Goal: Information Seeking & Learning: Learn about a topic

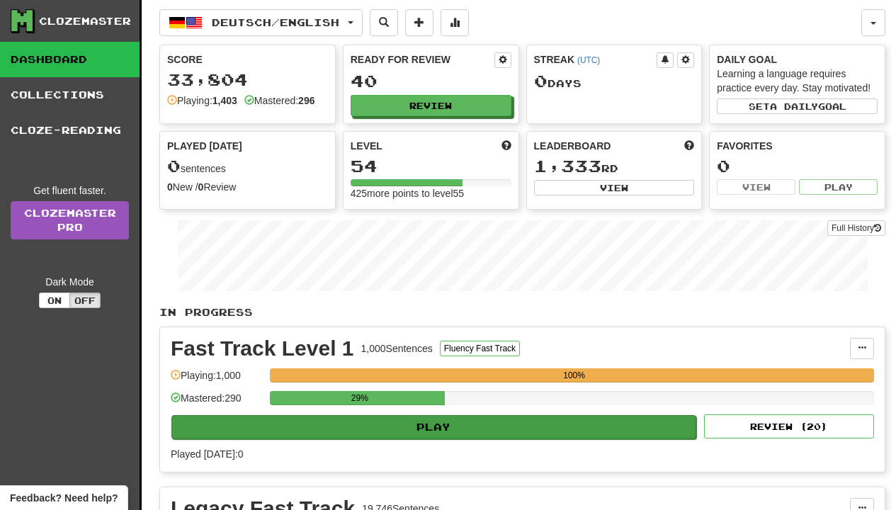
click at [414, 428] on button "Play" at bounding box center [433, 427] width 525 height 24
select select "**"
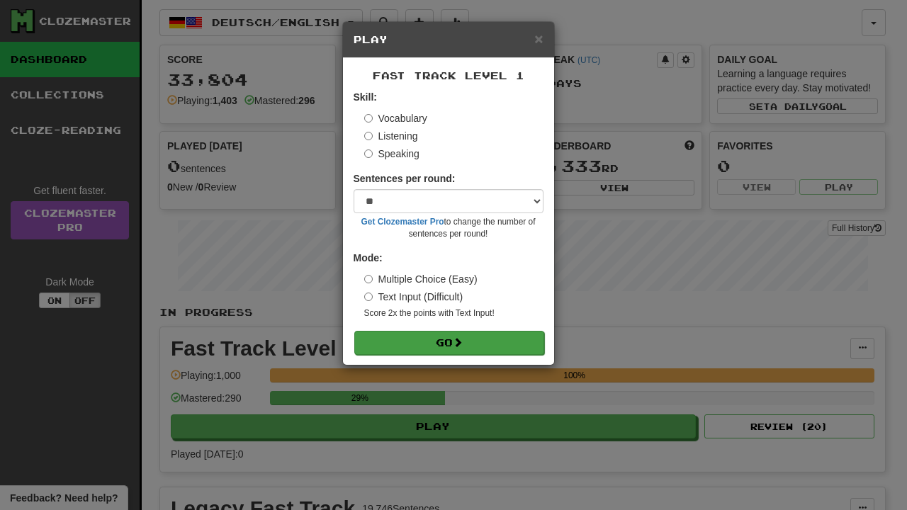
click at [422, 344] on button "Go" at bounding box center [449, 343] width 190 height 24
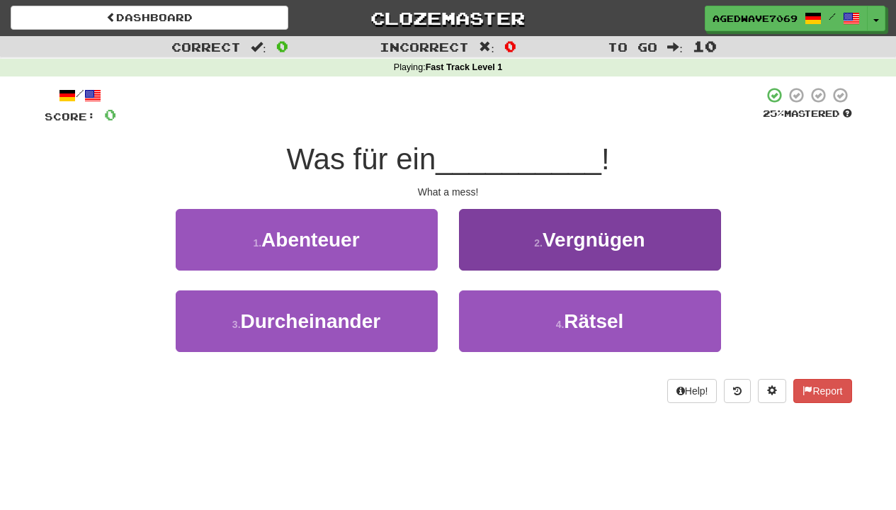
click at [505, 256] on button "2 . Vergnügen" at bounding box center [590, 240] width 262 height 62
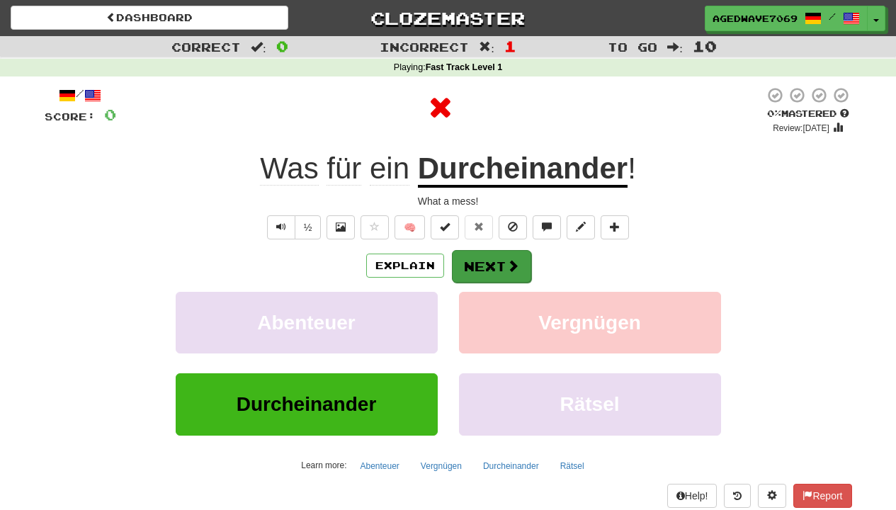
click at [504, 256] on button "Next" at bounding box center [491, 266] width 79 height 33
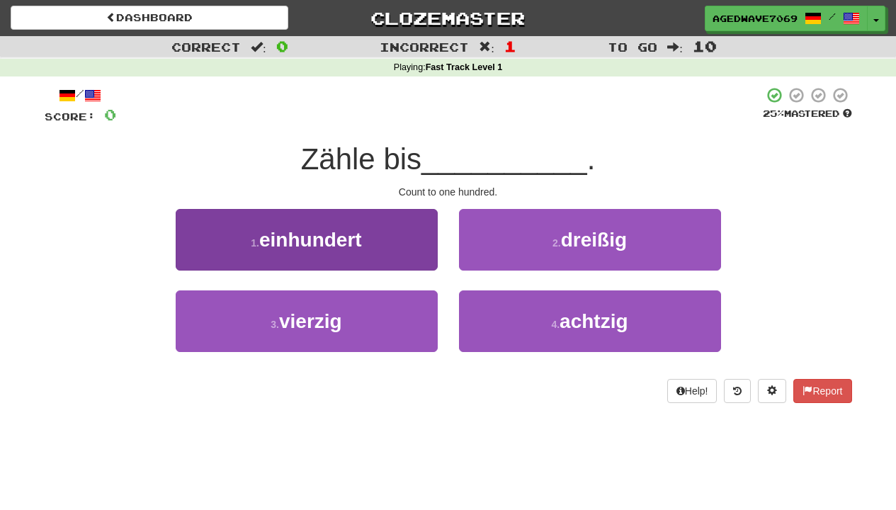
click at [399, 250] on button "1 . einhundert" at bounding box center [307, 240] width 262 height 62
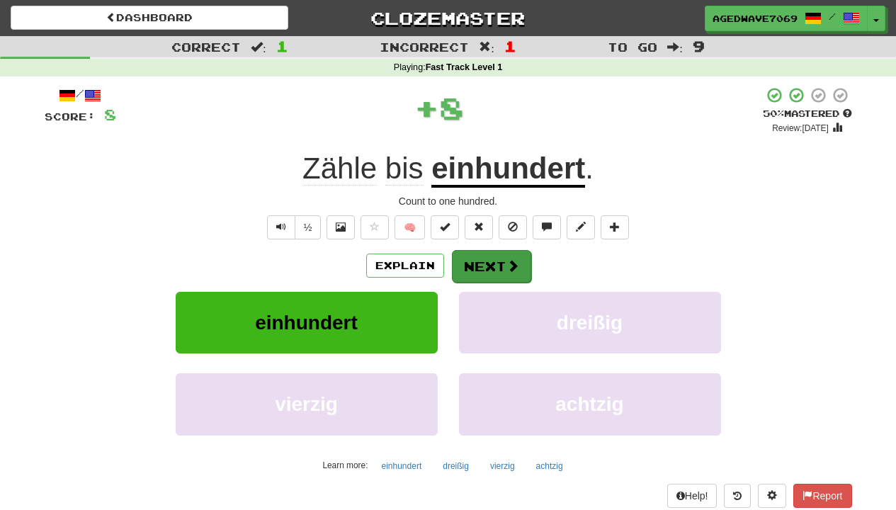
click at [470, 254] on button "Next" at bounding box center [491, 266] width 79 height 33
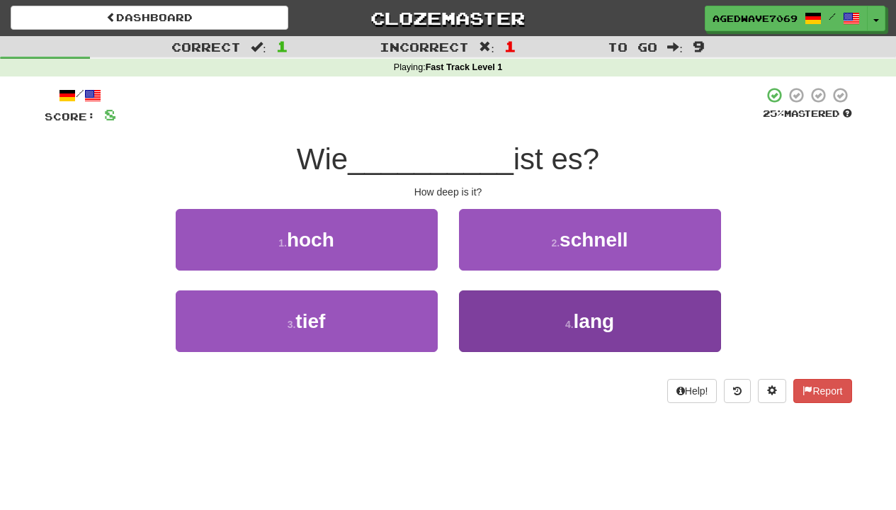
click at [484, 322] on button "4 . lang" at bounding box center [590, 321] width 262 height 62
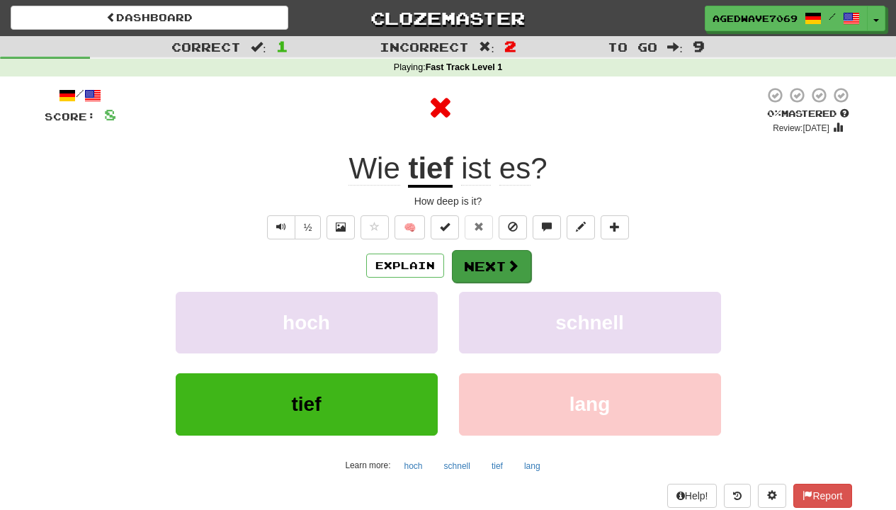
click at [482, 260] on button "Next" at bounding box center [491, 266] width 79 height 33
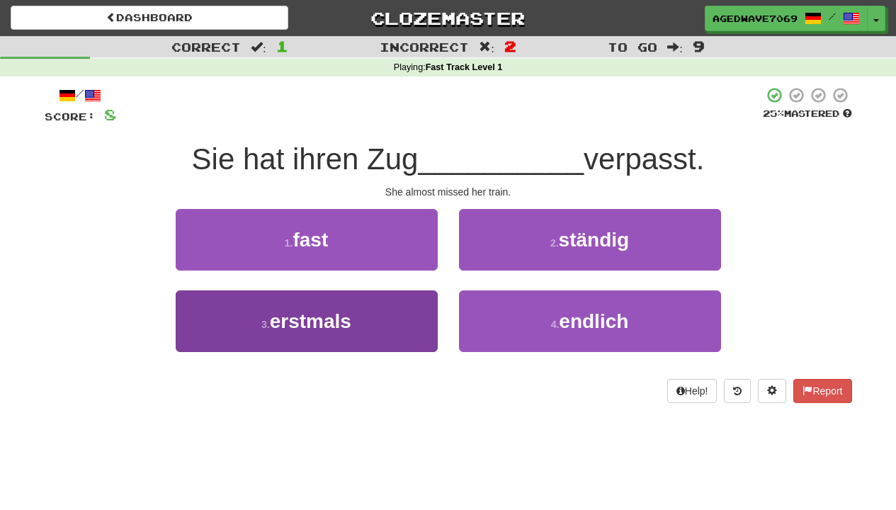
click at [417, 315] on button "3 . erstmals" at bounding box center [307, 321] width 262 height 62
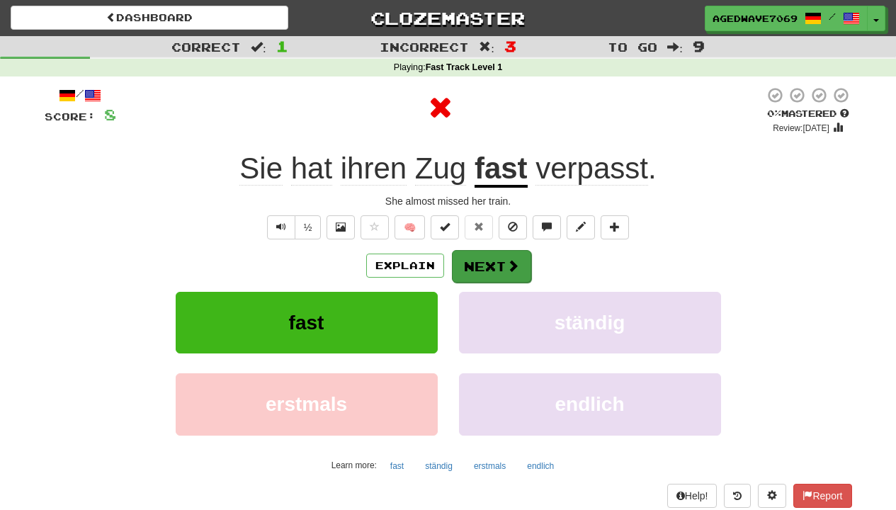
click at [521, 259] on button "Next" at bounding box center [491, 266] width 79 height 33
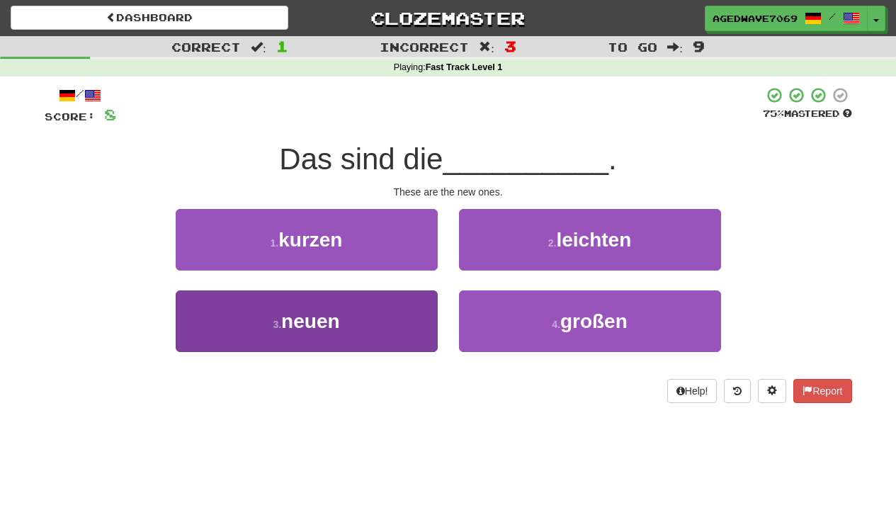
click at [426, 316] on button "3 . neuen" at bounding box center [307, 321] width 262 height 62
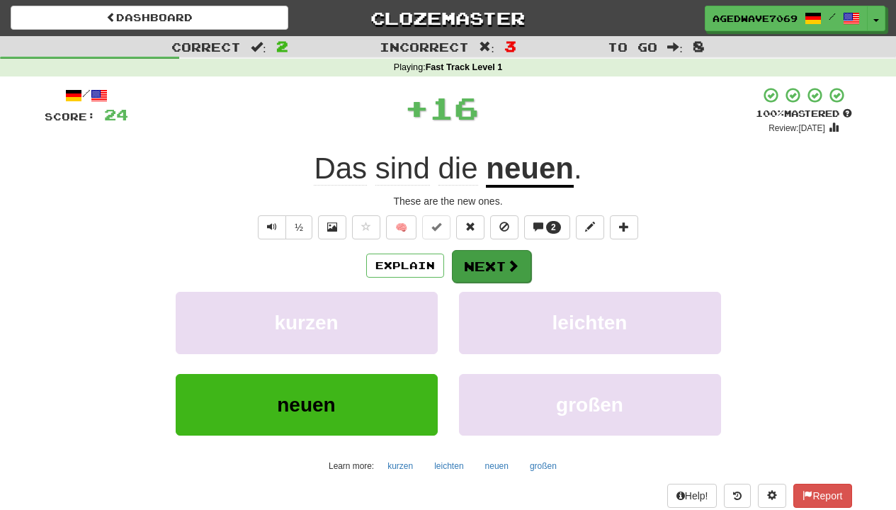
click at [498, 263] on button "Next" at bounding box center [491, 266] width 79 height 33
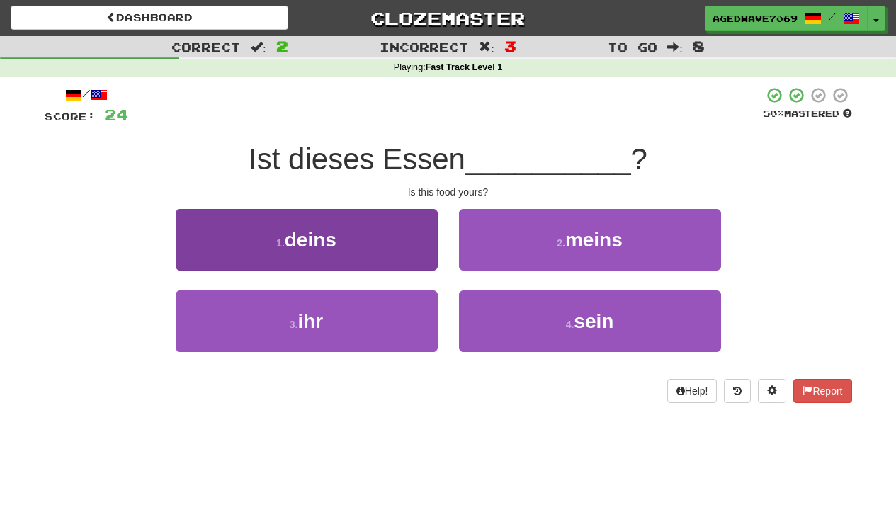
click at [404, 254] on button "1 . deins" at bounding box center [307, 240] width 262 height 62
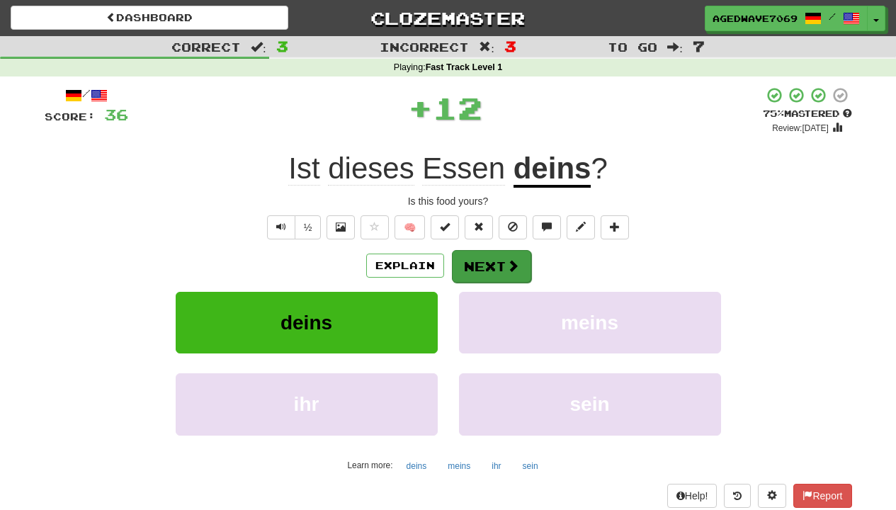
click at [499, 262] on button "Next" at bounding box center [491, 266] width 79 height 33
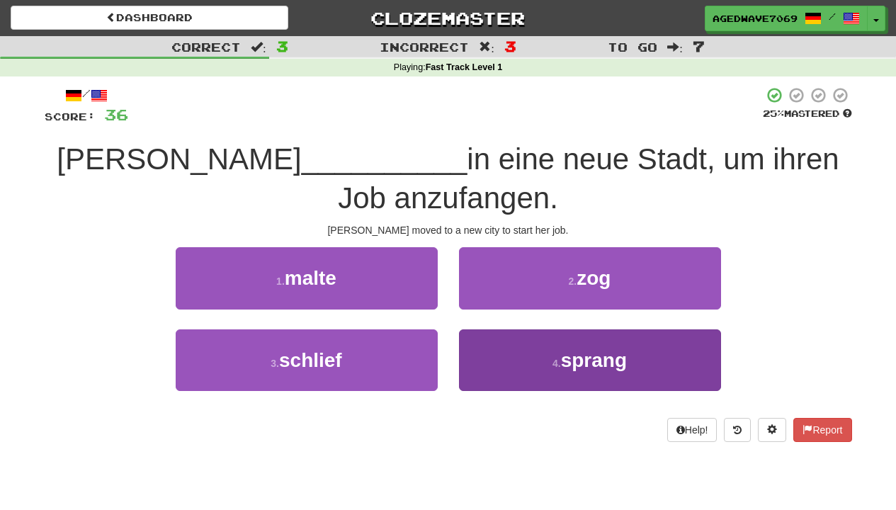
click at [501, 353] on button "4 . sprang" at bounding box center [590, 360] width 262 height 62
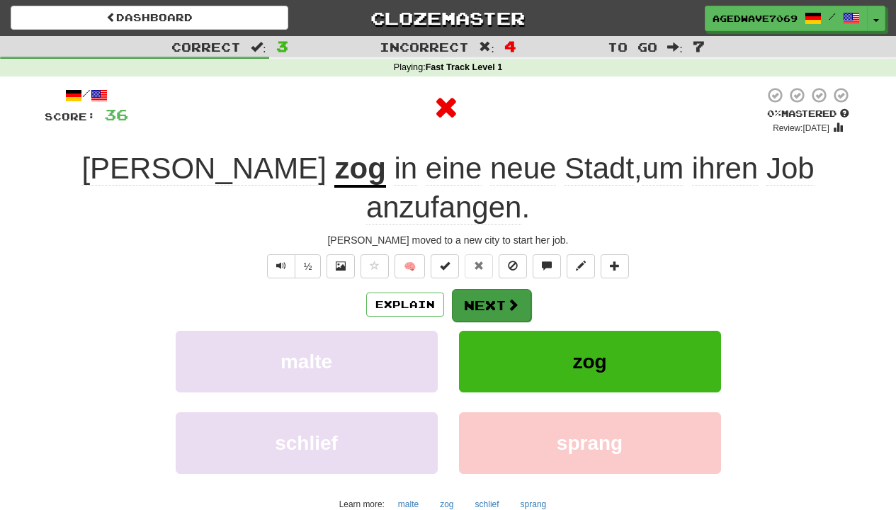
click at [506, 298] on span at bounding box center [512, 304] width 13 height 13
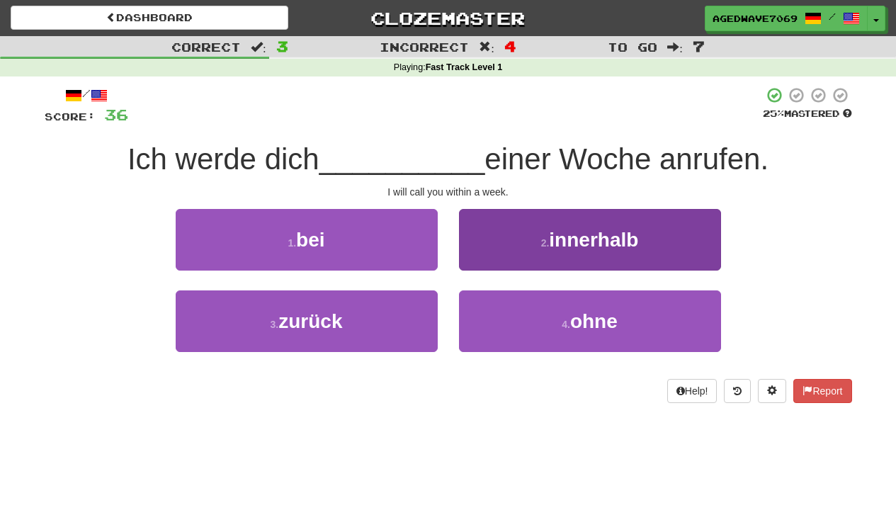
click at [498, 241] on button "2 . innerhalb" at bounding box center [590, 240] width 262 height 62
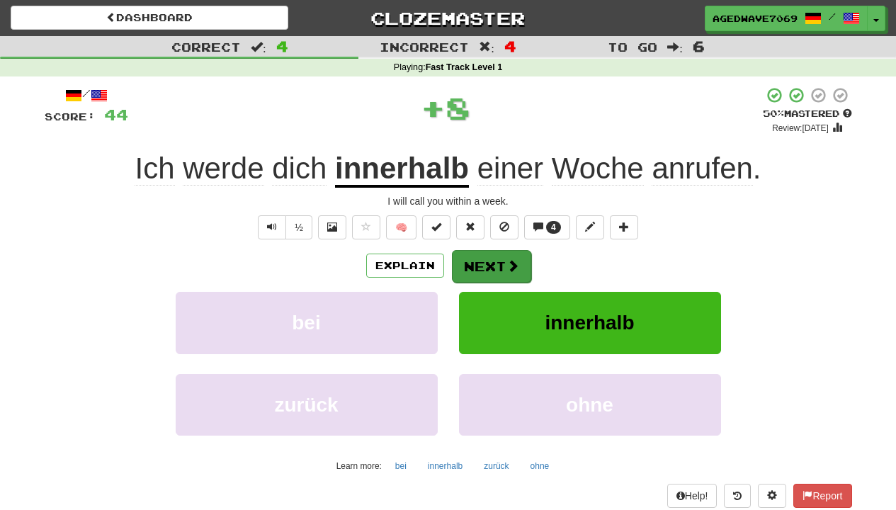
click at [499, 250] on button "Next" at bounding box center [491, 266] width 79 height 33
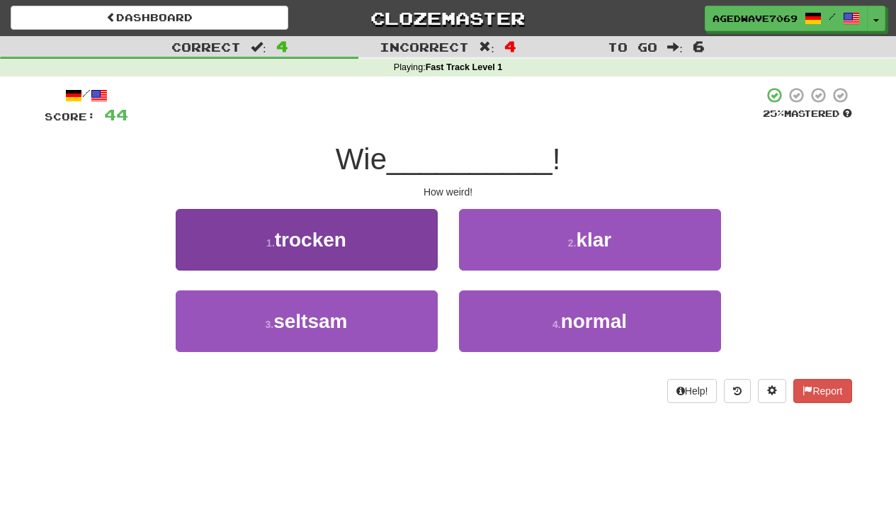
click at [387, 252] on button "1 . trocken" at bounding box center [307, 240] width 262 height 62
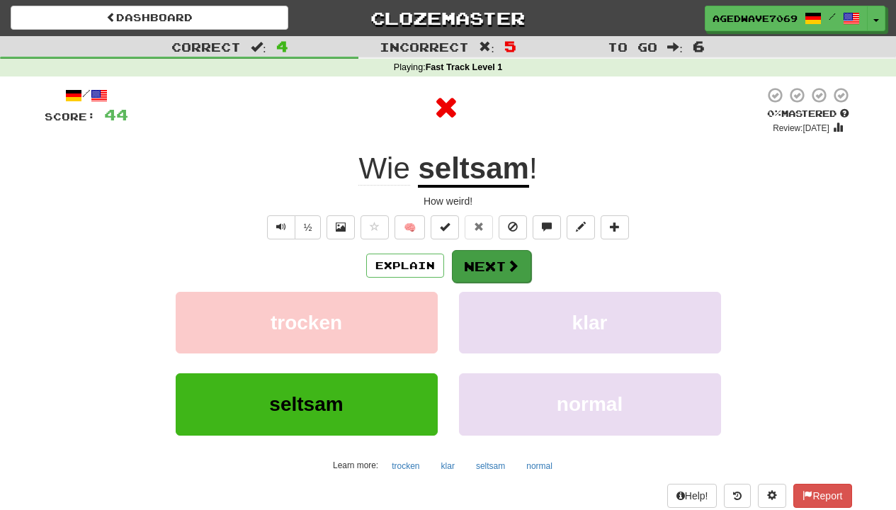
click at [492, 267] on button "Next" at bounding box center [491, 266] width 79 height 33
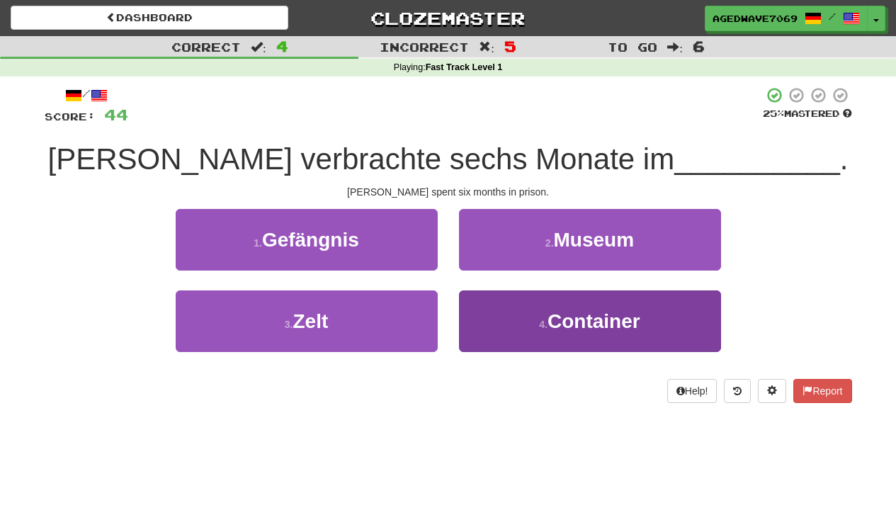
click at [492, 294] on button "4 . Container" at bounding box center [590, 321] width 262 height 62
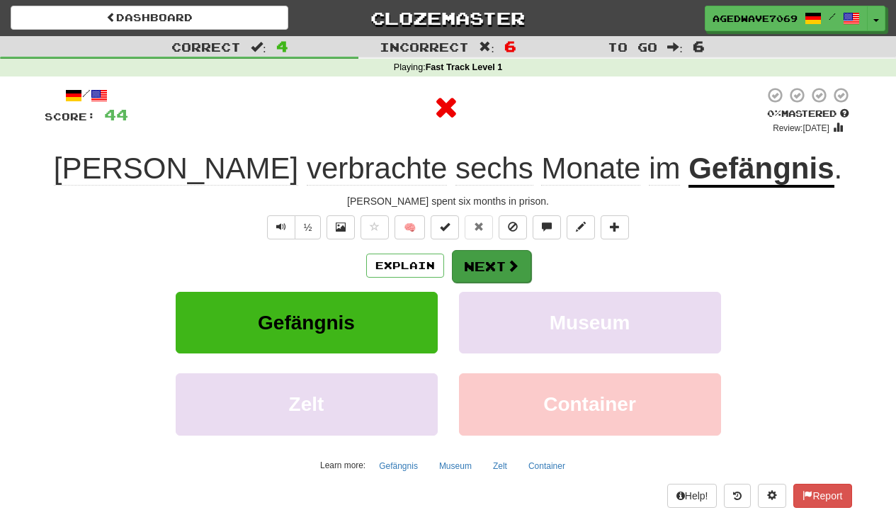
click at [493, 261] on button "Next" at bounding box center [491, 266] width 79 height 33
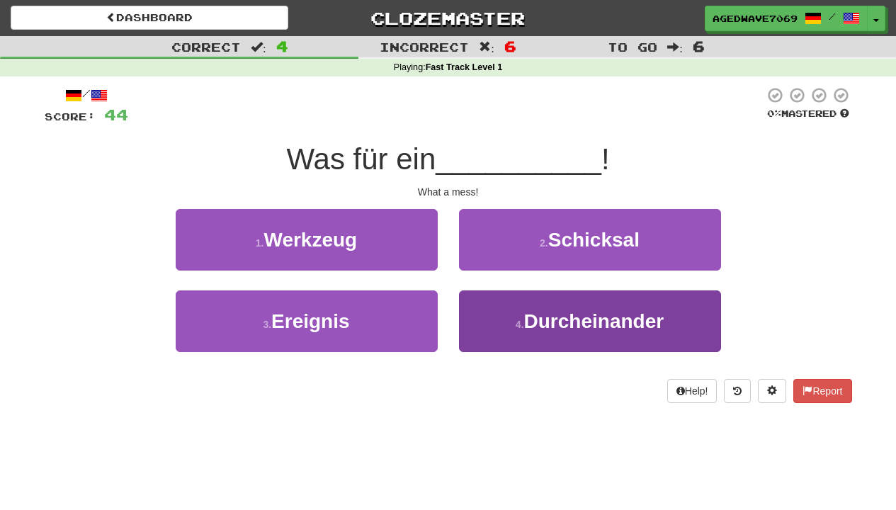
click at [476, 302] on button "4 . Durcheinander" at bounding box center [590, 321] width 262 height 62
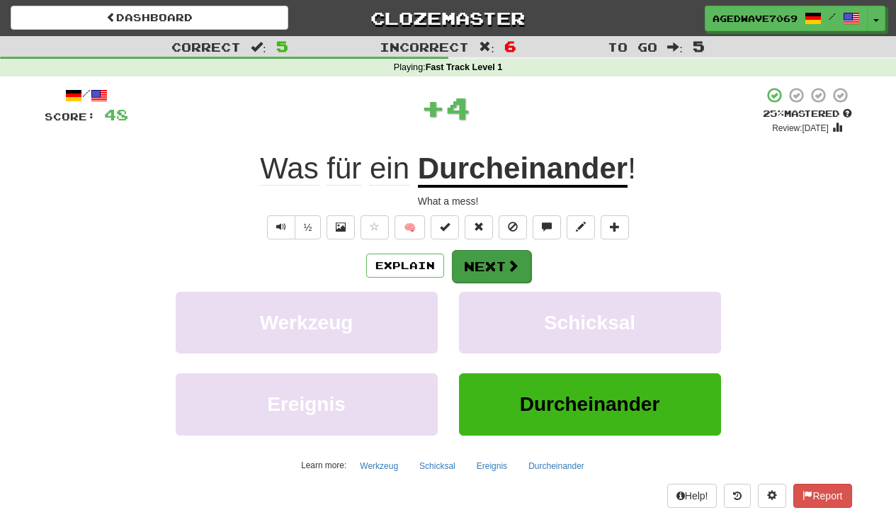
click at [480, 259] on button "Next" at bounding box center [491, 266] width 79 height 33
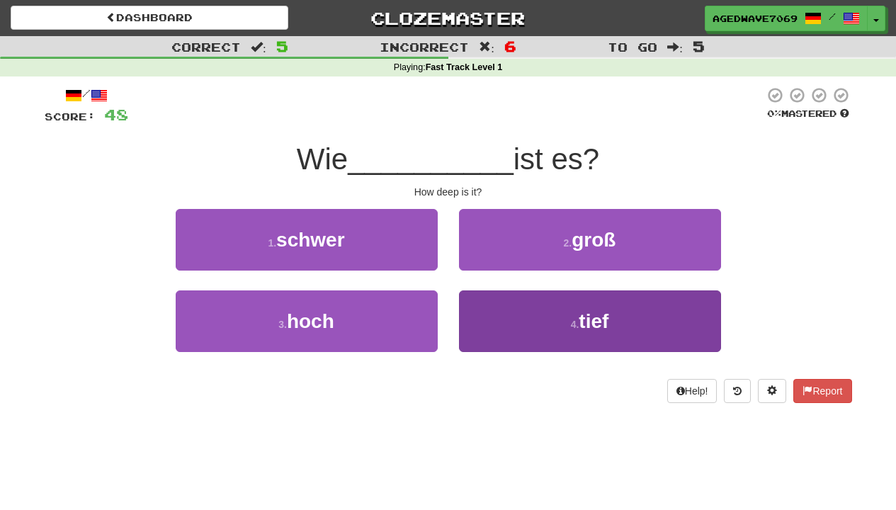
click at [494, 322] on button "4 . tief" at bounding box center [590, 321] width 262 height 62
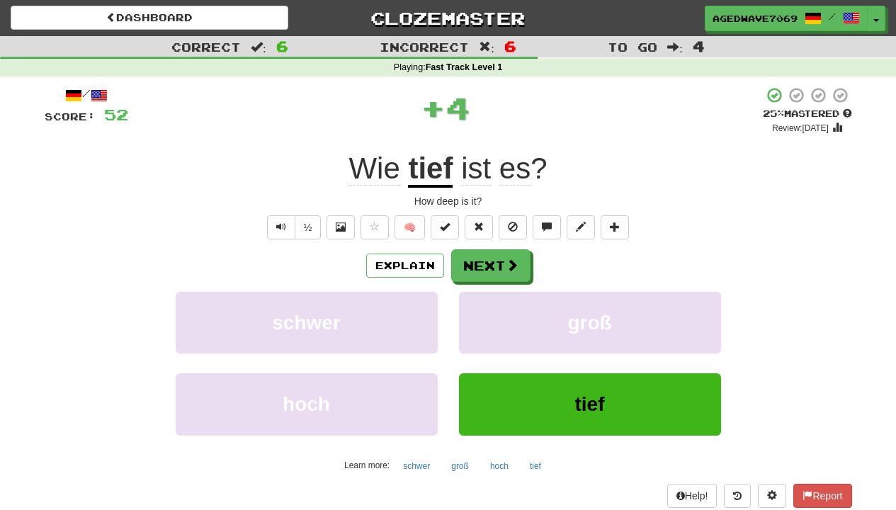
click at [494, 244] on div "/ Score: 52 + 4 25 % Mastered Review: [DATE] Wie tief ist es ? How deep is it? …" at bounding box center [448, 296] width 807 height 421
click at [495, 257] on button "Next" at bounding box center [491, 266] width 79 height 33
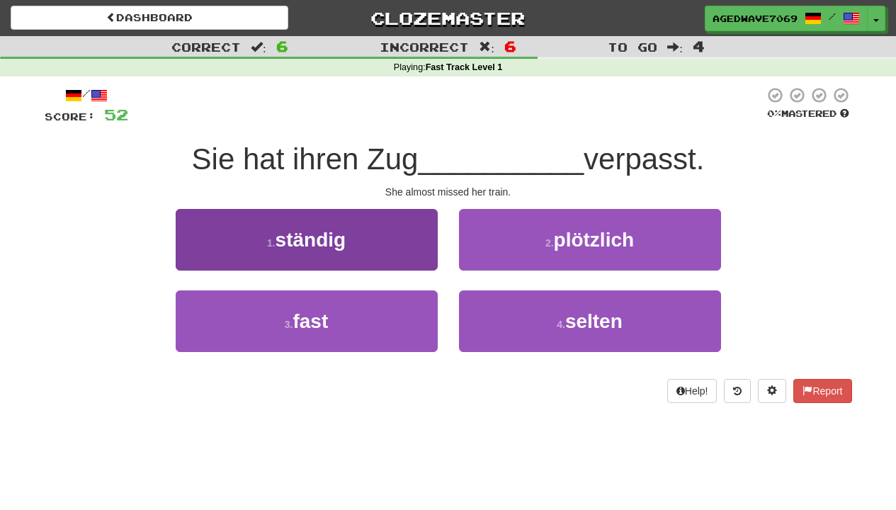
click at [388, 238] on button "1 . ständig" at bounding box center [307, 240] width 262 height 62
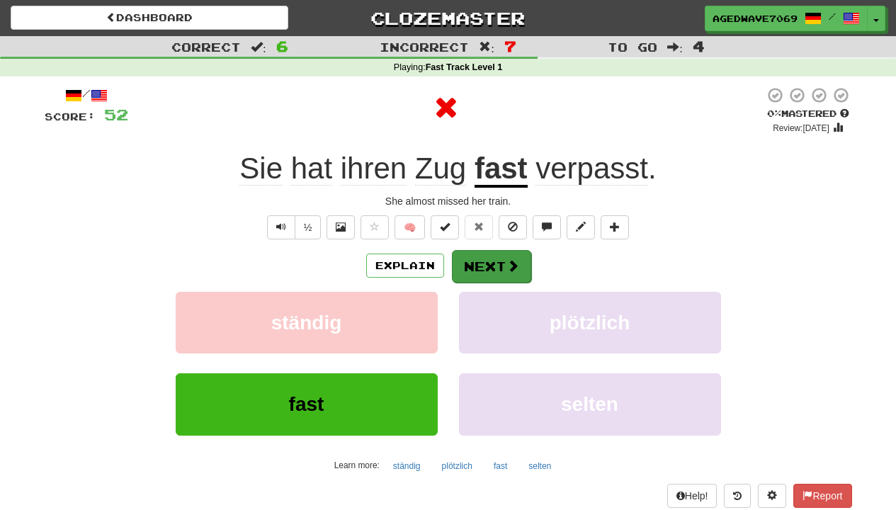
click at [509, 263] on span at bounding box center [512, 265] width 13 height 13
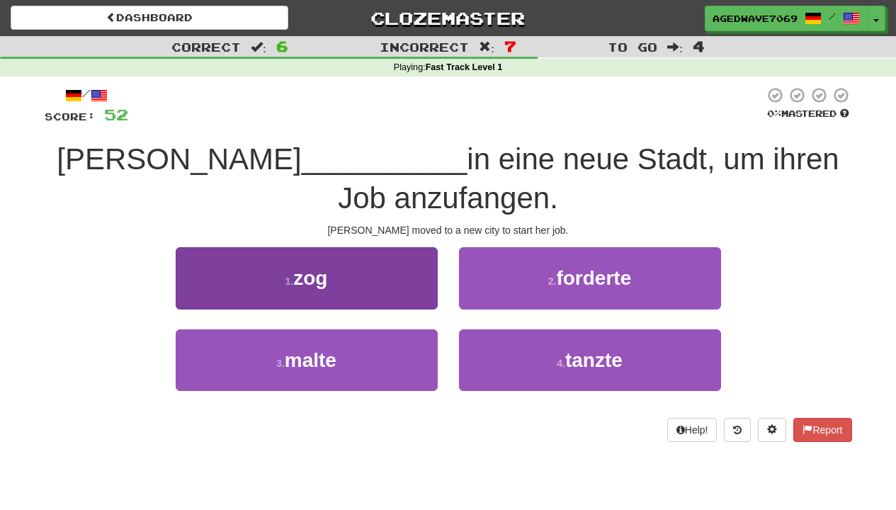
click at [399, 276] on button "1 . zog" at bounding box center [307, 278] width 262 height 62
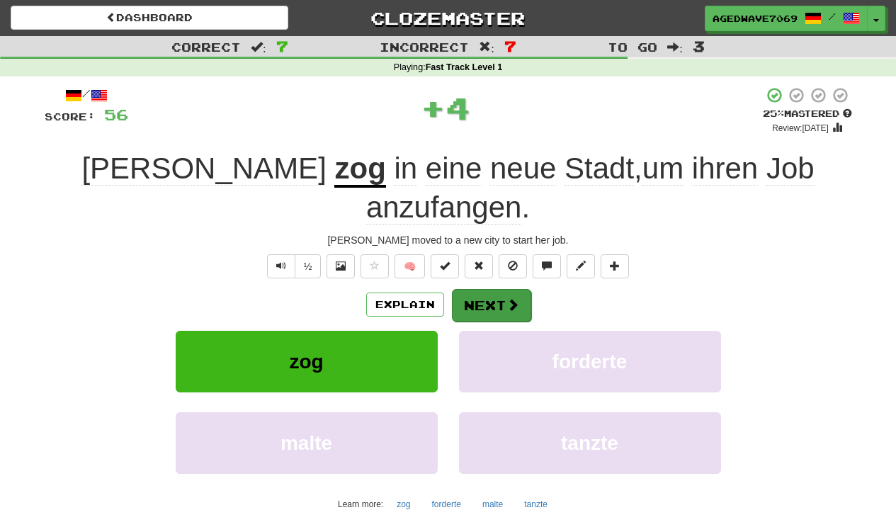
click at [472, 289] on button "Next" at bounding box center [491, 305] width 79 height 33
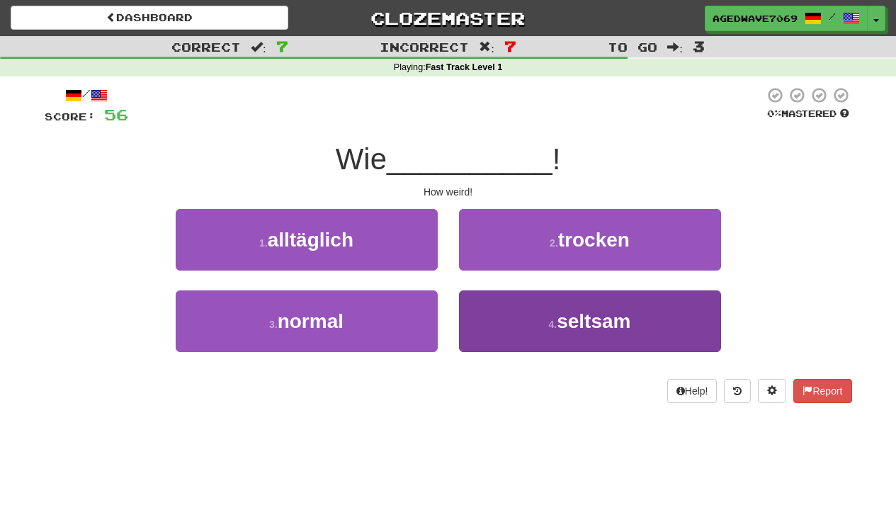
click at [503, 316] on button "4 . [GEOGRAPHIC_DATA]" at bounding box center [590, 321] width 262 height 62
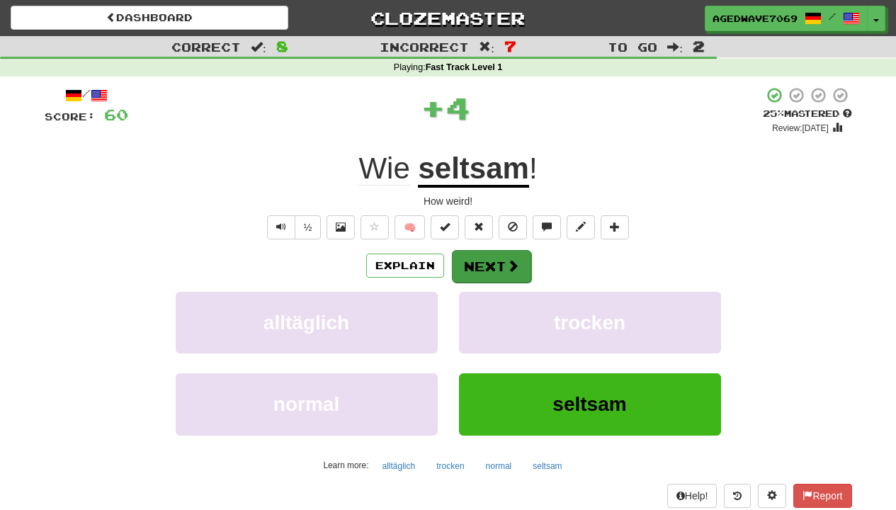
click at [514, 254] on button "Next" at bounding box center [491, 266] width 79 height 33
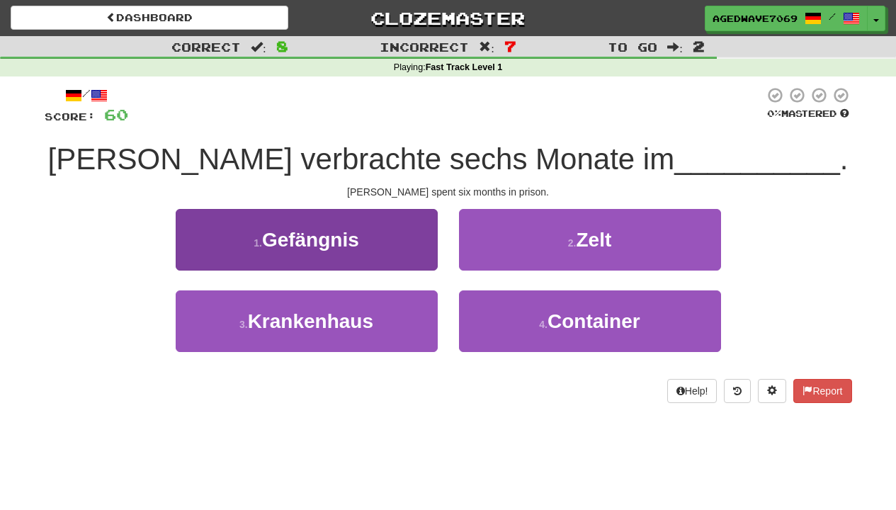
click at [365, 263] on button "1 . Gefängnis" at bounding box center [307, 240] width 262 height 62
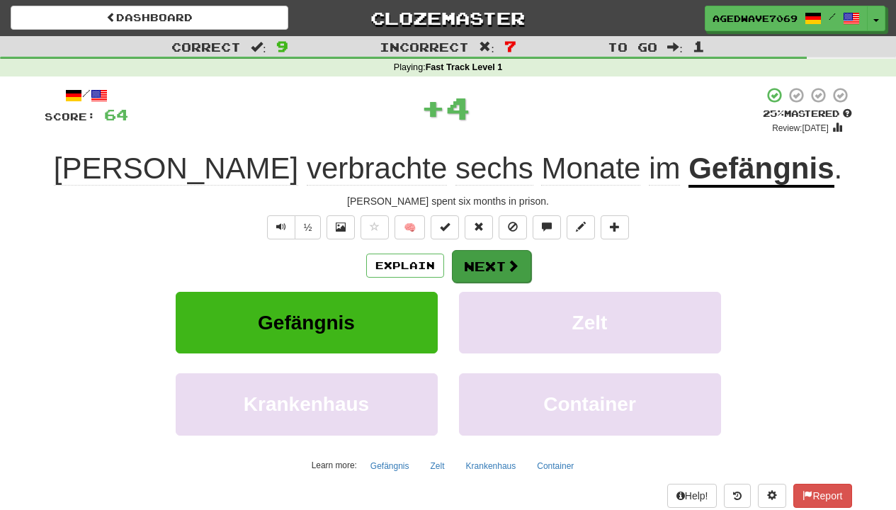
click at [487, 271] on button "Next" at bounding box center [491, 266] width 79 height 33
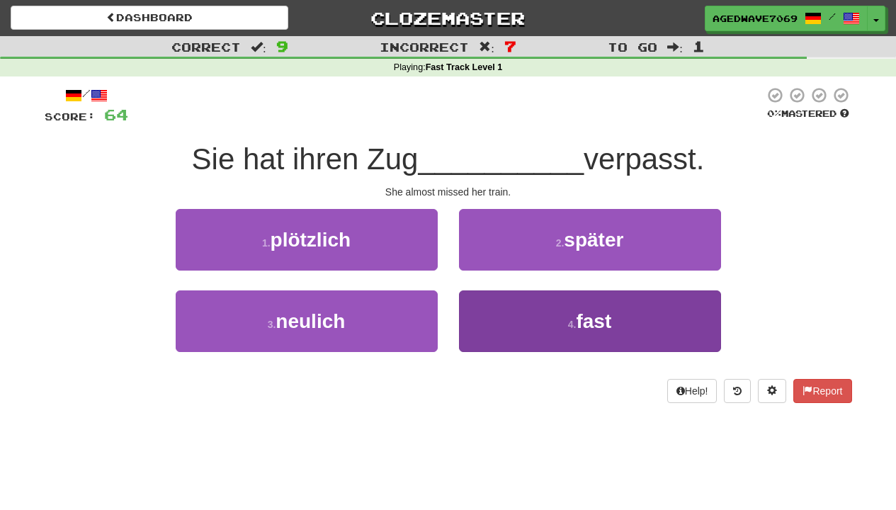
click at [472, 309] on button "4 . fast" at bounding box center [590, 321] width 262 height 62
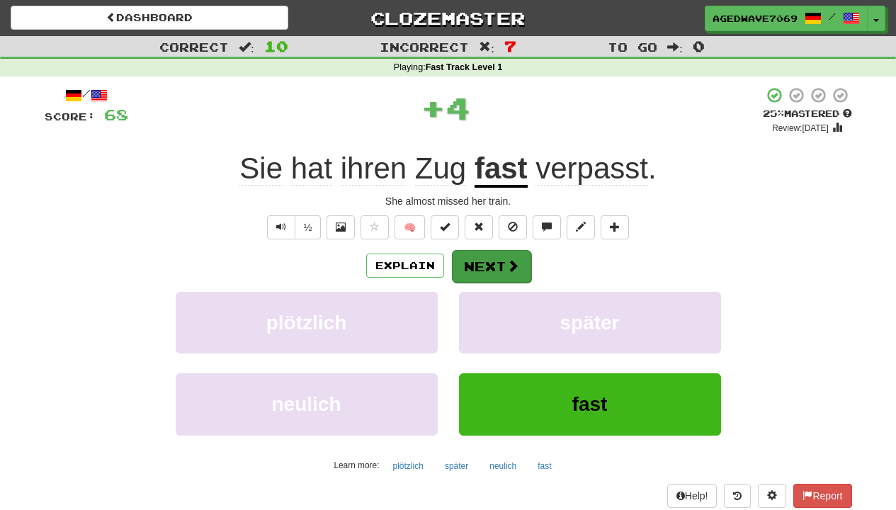
click at [472, 266] on button "Next" at bounding box center [491, 266] width 79 height 33
